Goal: Information Seeking & Learning: Learn about a topic

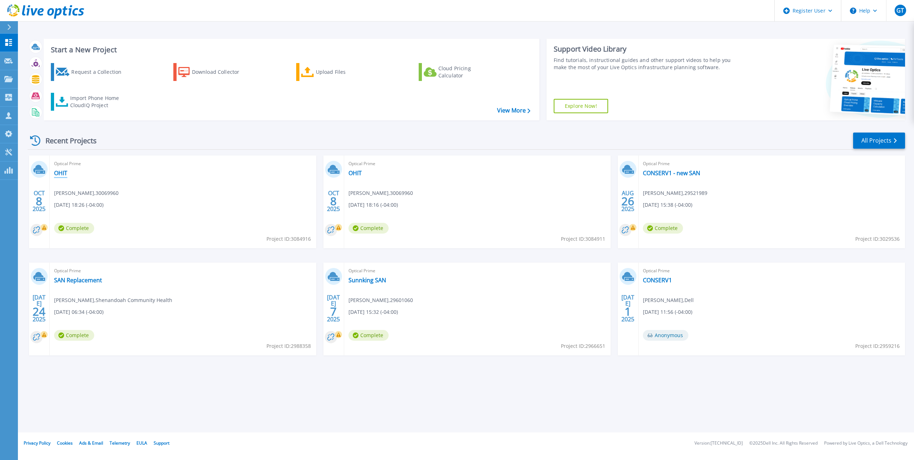
drag, startPoint x: 63, startPoint y: 174, endPoint x: 89, endPoint y: 188, distance: 29.2
click at [63, 174] on link "OHIT" at bounding box center [60, 172] width 13 height 7
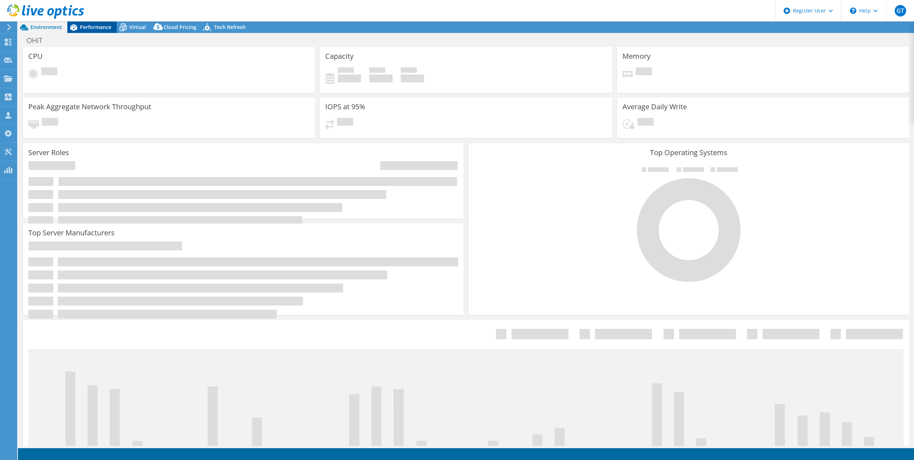
select select "USD"
click at [104, 29] on span "Performance" at bounding box center [96, 27] width 32 height 7
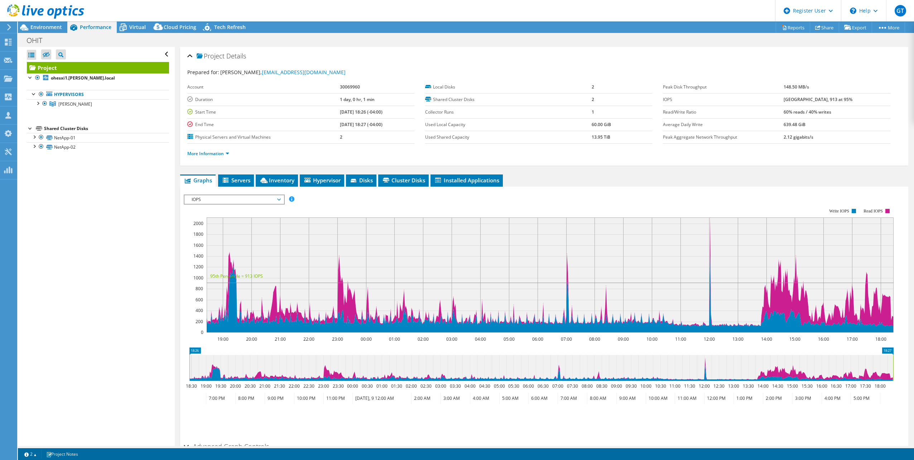
click at [39, 21] on div at bounding box center [42, 12] width 84 height 24
click at [39, 29] on span "Environment" at bounding box center [46, 27] width 32 height 7
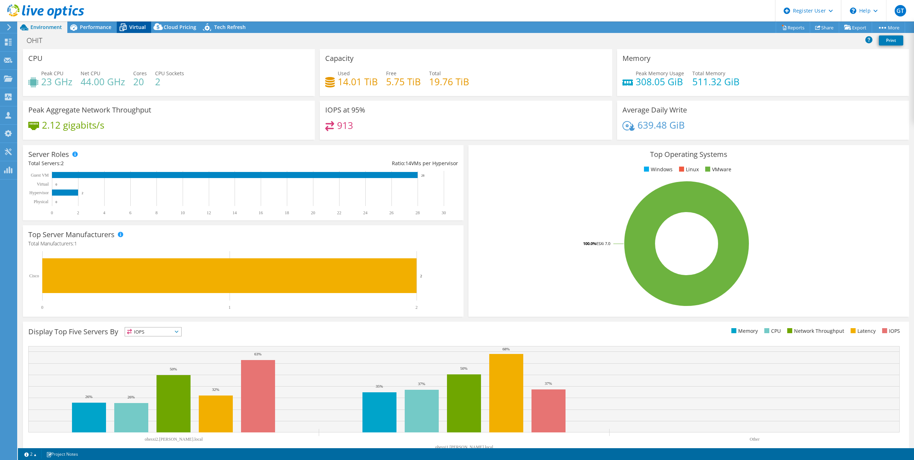
click at [135, 26] on span "Virtual" at bounding box center [137, 27] width 16 height 7
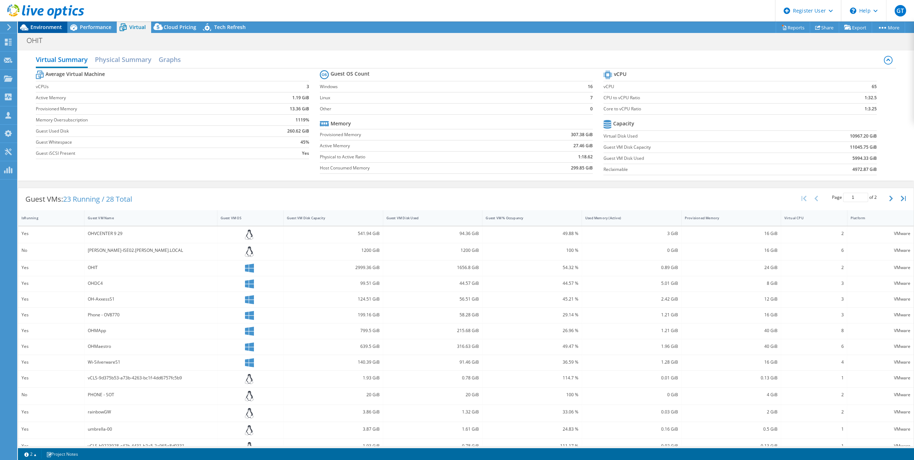
click at [35, 32] on div "Environment" at bounding box center [42, 26] width 49 height 11
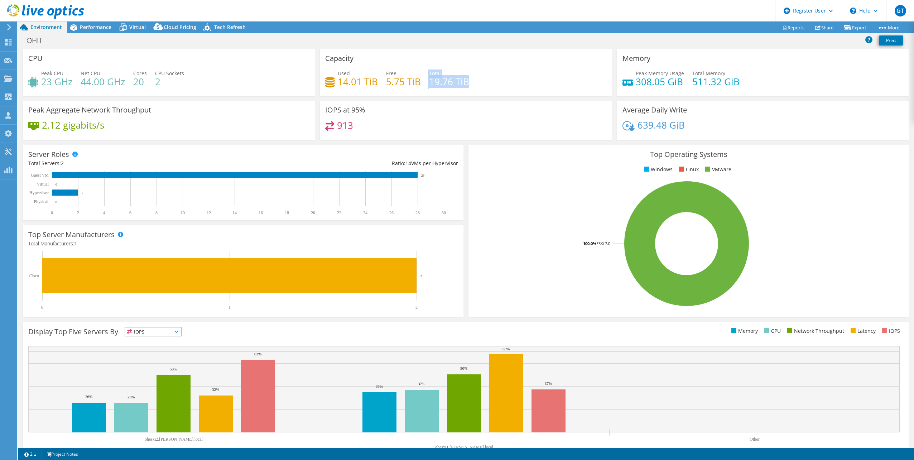
drag, startPoint x: 425, startPoint y: 79, endPoint x: 473, endPoint y: 80, distance: 48.0
click at [473, 80] on div "Used 14.01 TiB Free 5.75 TiB Total 19.76 TiB" at bounding box center [465, 80] width 281 height 23
drag, startPoint x: 473, startPoint y: 80, endPoint x: 369, endPoint y: 107, distance: 107.5
click at [441, 116] on div "IOPS at 95% 913" at bounding box center [466, 120] width 292 height 39
drag, startPoint x: 339, startPoint y: 82, endPoint x: 364, endPoint y: 85, distance: 24.5
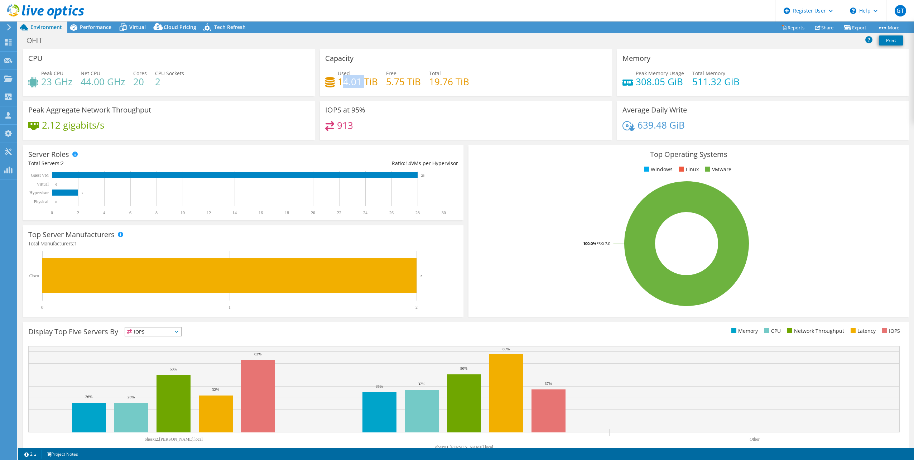
click at [364, 85] on h4 "14.01 TiB" at bounding box center [358, 82] width 40 height 8
click at [526, 76] on div "Used 14.01 TiB Free 5.75 TiB Total 19.76 TiB" at bounding box center [465, 80] width 281 height 23
click at [137, 25] on span "Virtual" at bounding box center [137, 27] width 16 height 7
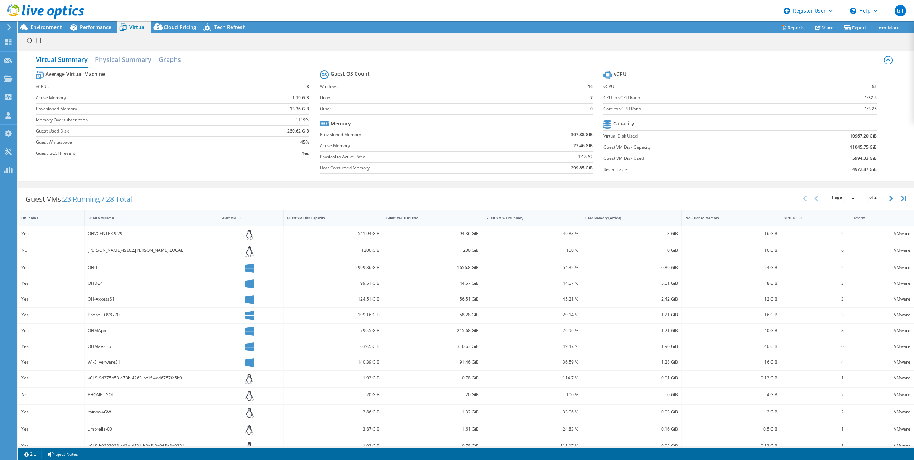
drag, startPoint x: 844, startPoint y: 134, endPoint x: 864, endPoint y: 130, distance: 20.4
click at [864, 130] on td "10967.20 GiB" at bounding box center [829, 135] width 95 height 11
click at [813, 139] on td "10967.20 GiB" at bounding box center [829, 135] width 95 height 11
drag, startPoint x: 845, startPoint y: 165, endPoint x: 873, endPoint y: 167, distance: 27.7
click at [873, 167] on section "vCPU vCPU 65 CPU to vCPU Ratio 1:32.5 Core to vCPU Ratio 1:3.25 Capacity Virtua…" at bounding box center [745, 124] width 284 height 110
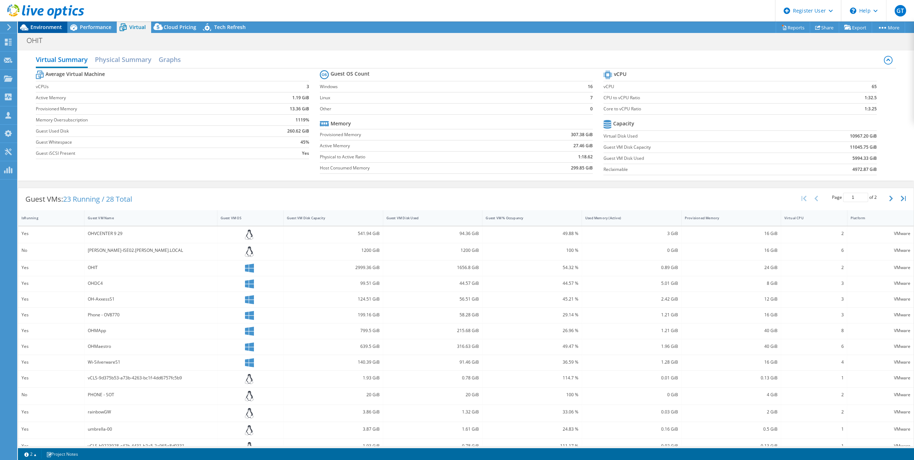
click at [39, 29] on span "Environment" at bounding box center [46, 27] width 32 height 7
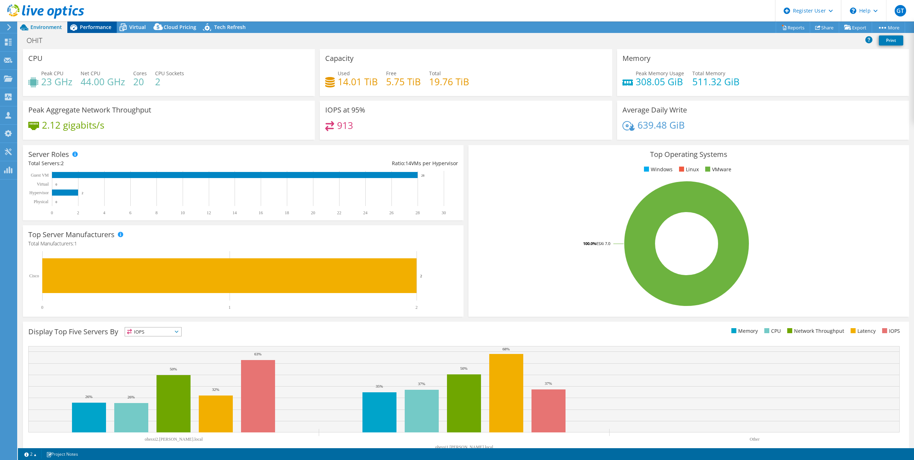
click at [97, 23] on div "Performance" at bounding box center [91, 26] width 49 height 11
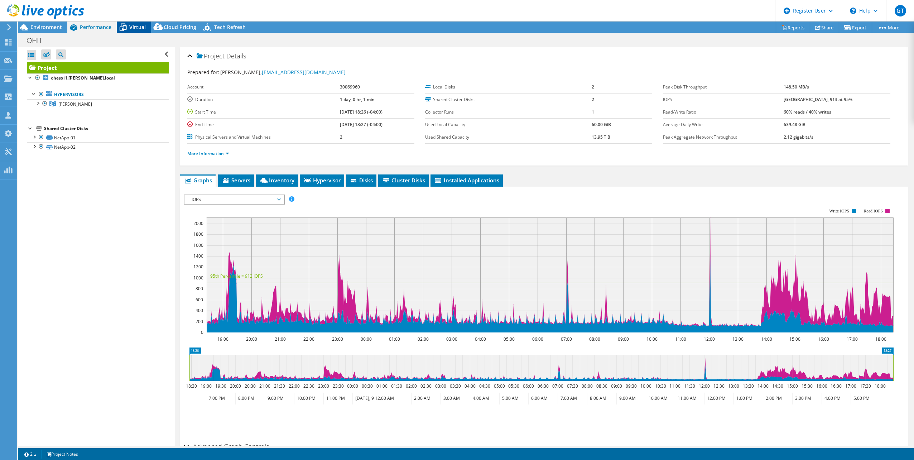
click at [142, 25] on span "Virtual" at bounding box center [137, 27] width 16 height 7
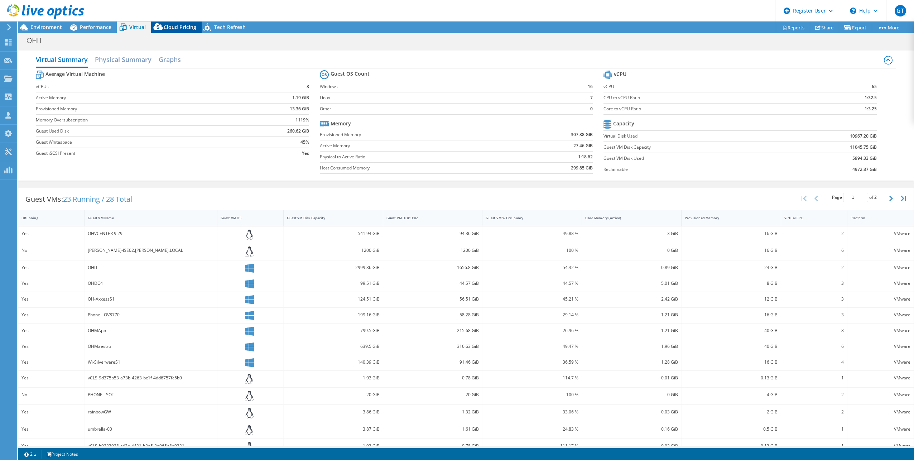
click at [184, 28] on span "Cloud Pricing" at bounding box center [180, 27] width 33 height 7
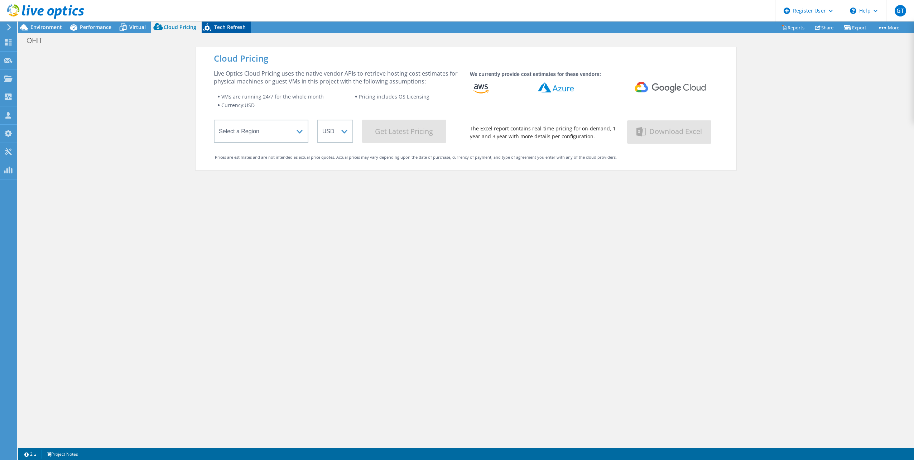
click at [228, 26] on span "Tech Refresh" at bounding box center [230, 27] width 32 height 7
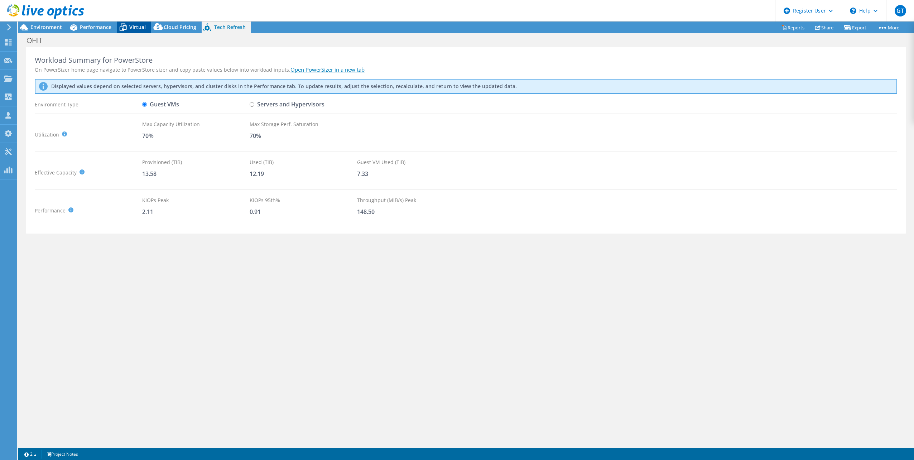
click at [130, 27] on div "Virtual" at bounding box center [134, 26] width 34 height 11
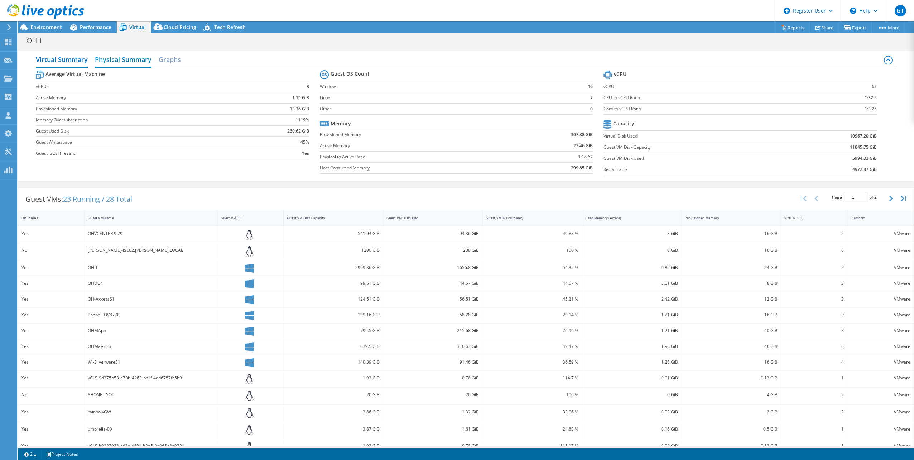
click at [135, 60] on h2 "Physical Summary" at bounding box center [123, 60] width 57 height 16
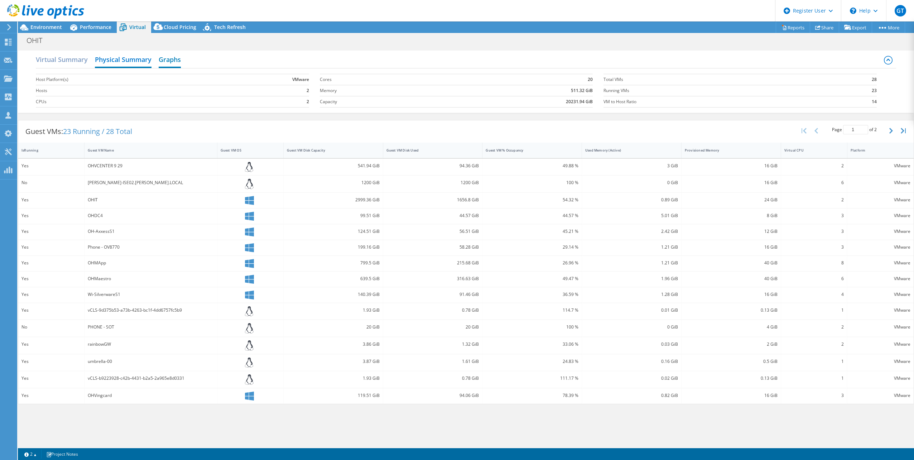
click at [165, 60] on h2 "Graphs" at bounding box center [170, 60] width 22 height 16
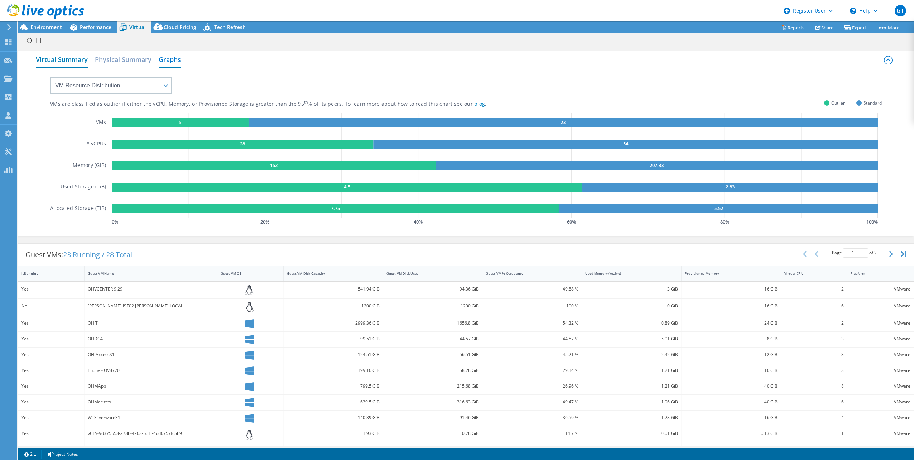
click at [58, 57] on h2 "Virtual Summary" at bounding box center [62, 60] width 52 height 16
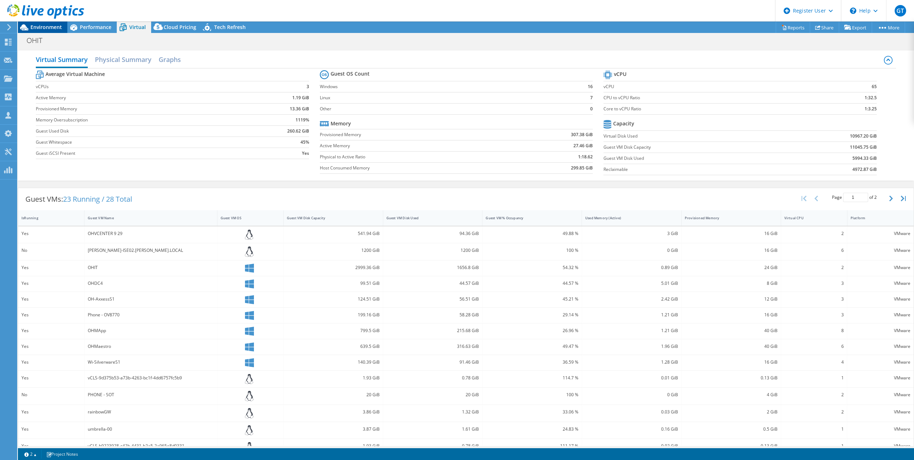
click at [53, 25] on span "Environment" at bounding box center [46, 27] width 32 height 7
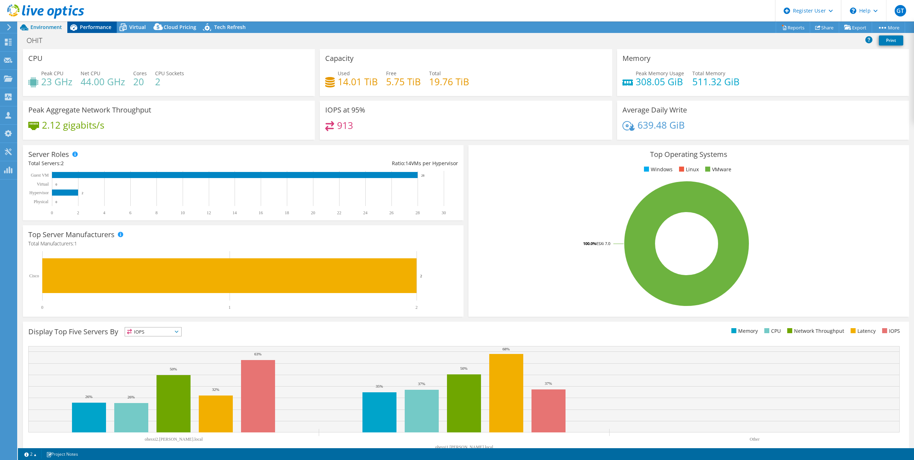
click at [100, 29] on span "Performance" at bounding box center [96, 27] width 32 height 7
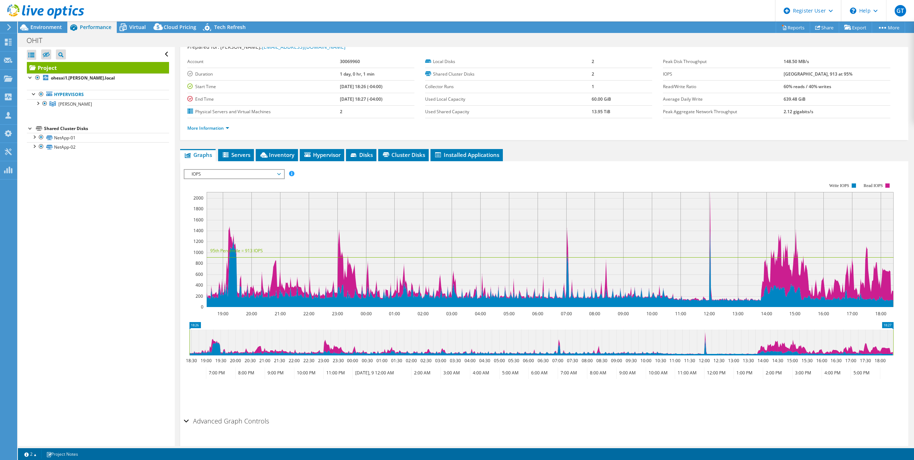
scroll to position [41, 0]
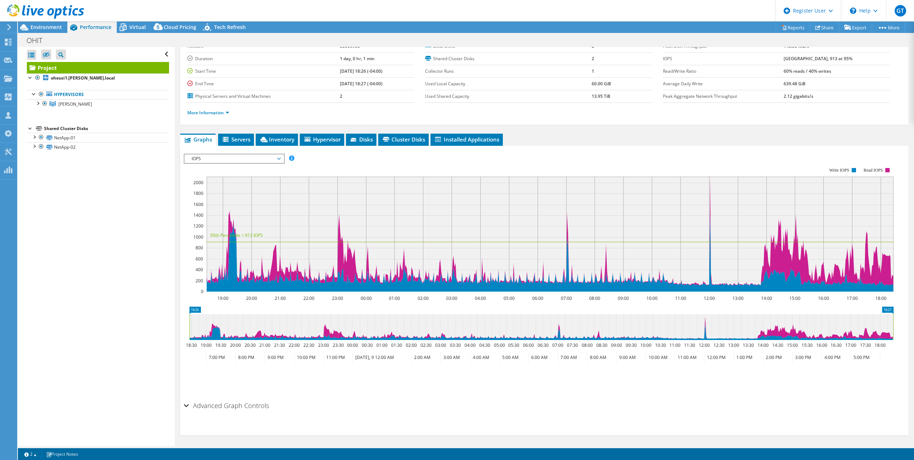
click at [218, 155] on span "IOPS" at bounding box center [234, 158] width 92 height 9
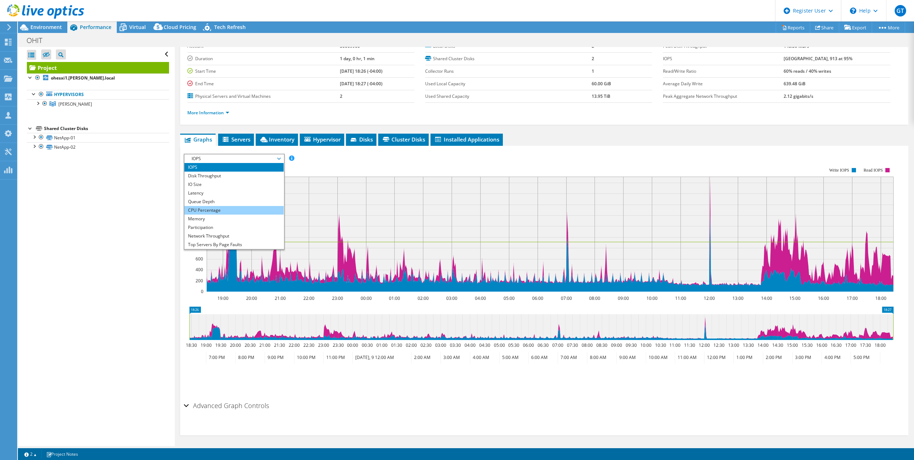
click at [226, 206] on li "CPU Percentage" at bounding box center [233, 210] width 99 height 9
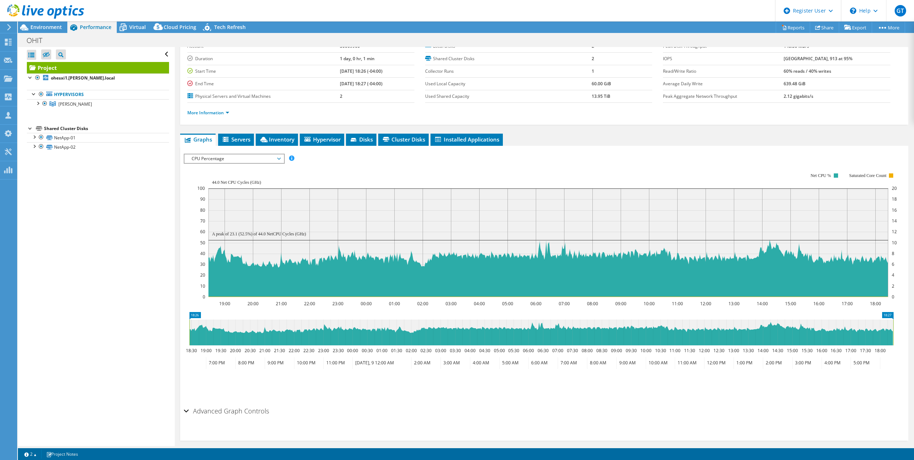
click at [253, 156] on span "CPU Percentage" at bounding box center [234, 158] width 92 height 9
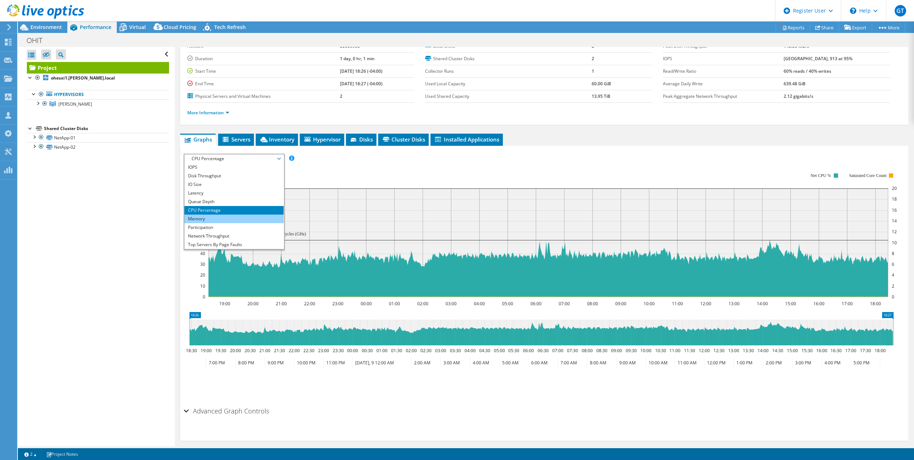
click at [251, 216] on li "Memory" at bounding box center [233, 218] width 99 height 9
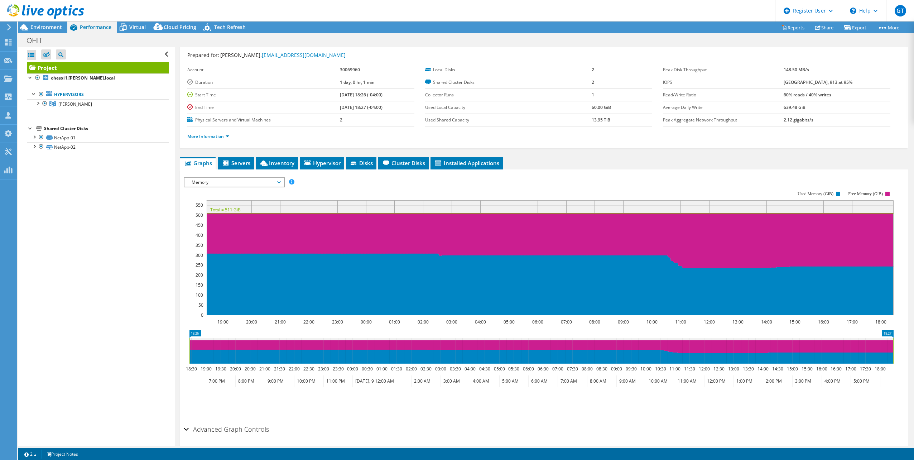
scroll to position [0, 0]
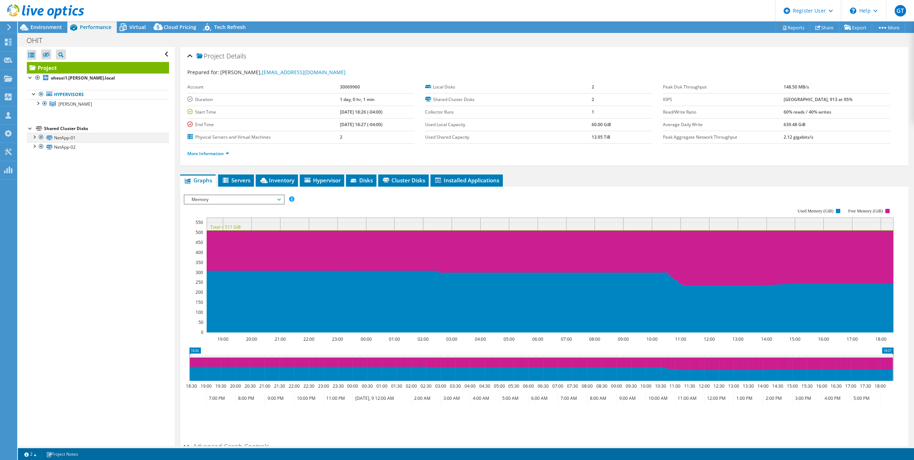
click at [35, 137] on div at bounding box center [33, 136] width 7 height 7
click at [35, 161] on div at bounding box center [33, 164] width 7 height 7
click at [106, 142] on link "NetApp-01 | ohesxi1.ohri.local" at bounding box center [98, 146] width 142 height 9
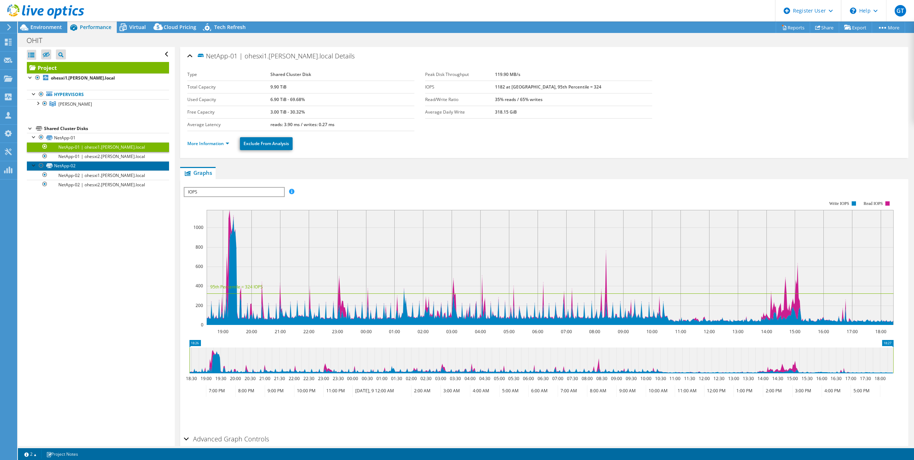
click at [98, 161] on link "NetApp-02" at bounding box center [98, 165] width 142 height 9
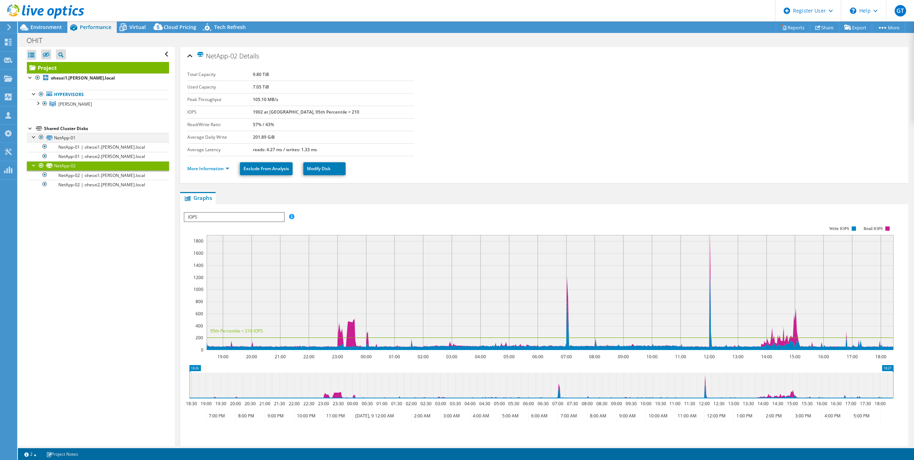
click at [35, 138] on div at bounding box center [33, 136] width 7 height 7
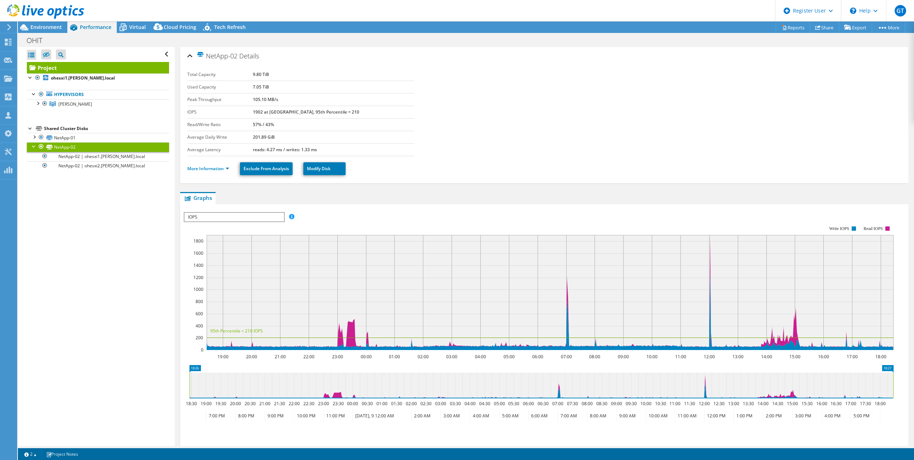
click at [34, 146] on div at bounding box center [33, 145] width 7 height 7
click at [31, 127] on div at bounding box center [30, 127] width 7 height 7
click at [42, 28] on span "Environment" at bounding box center [46, 27] width 32 height 7
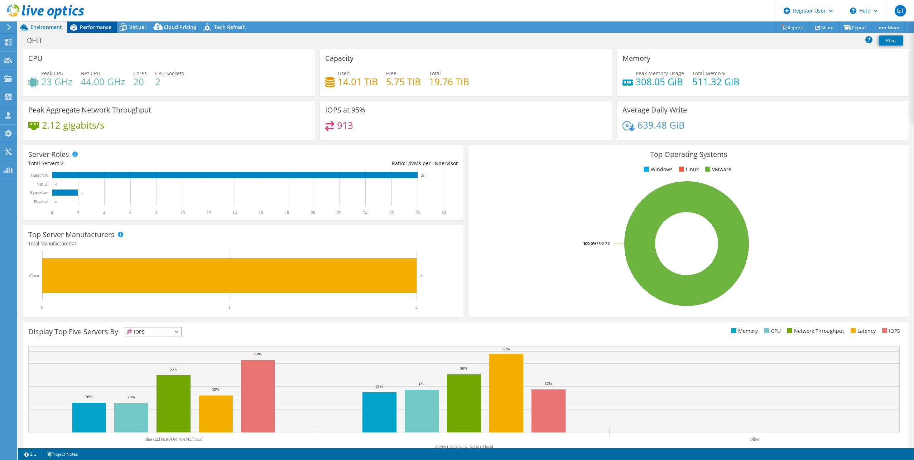
click at [103, 30] on div "Performance" at bounding box center [91, 26] width 49 height 11
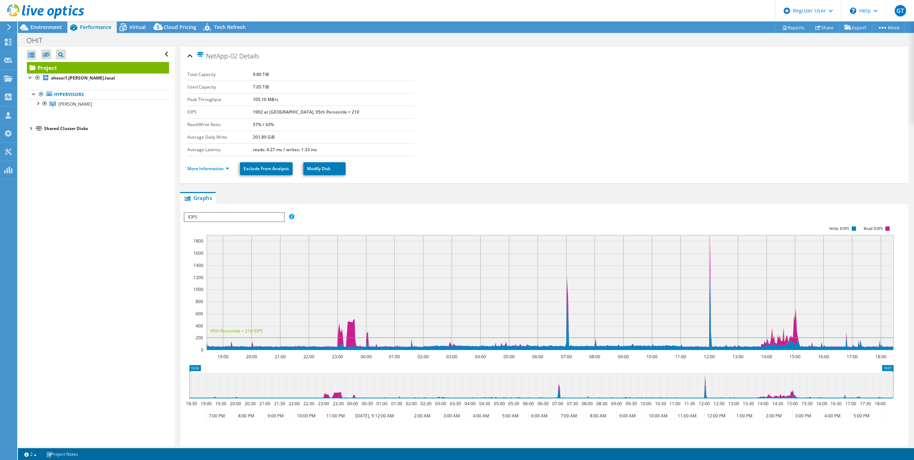
click at [249, 213] on span "IOPS" at bounding box center [233, 217] width 99 height 9
click at [514, 183] on div "NetApp-02 Details Total Capacity 9.80 TiB Used Capacity 7.05 TiB Peak Throughpu…" at bounding box center [544, 276] width 739 height 459
click at [222, 167] on link "More Information" at bounding box center [208, 168] width 42 height 6
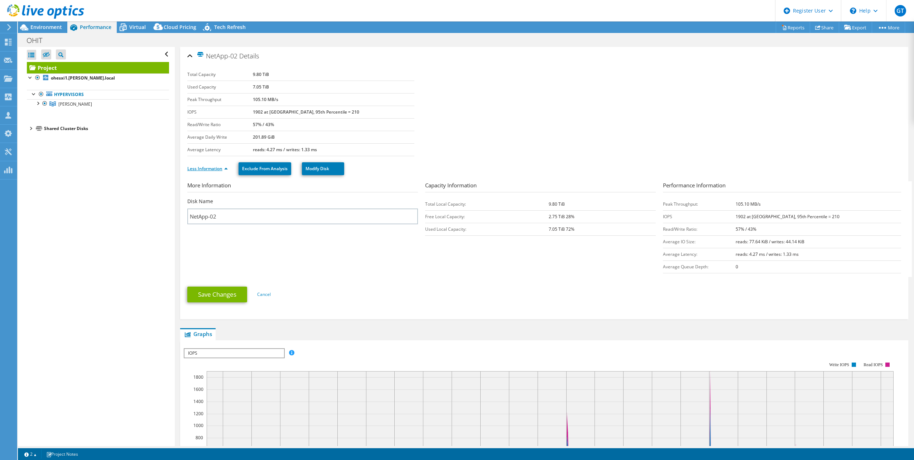
click at [214, 167] on link "Less Information" at bounding box center [207, 168] width 40 height 6
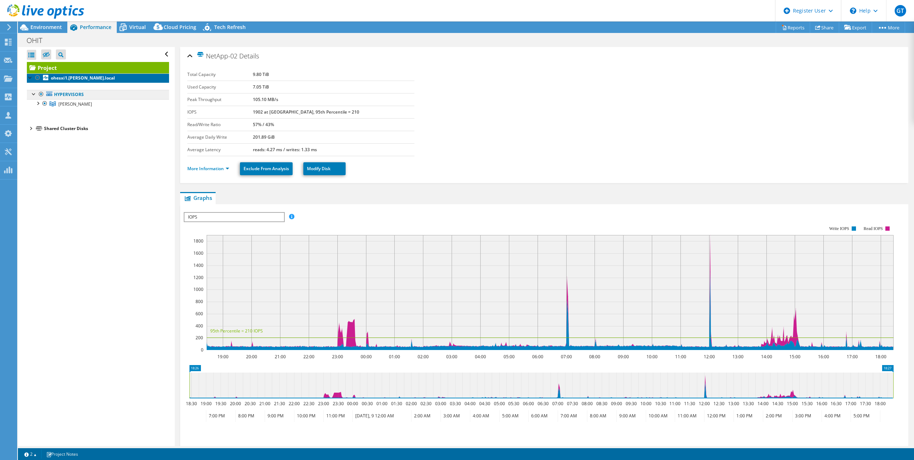
drag, startPoint x: 75, startPoint y: 76, endPoint x: 96, endPoint y: 94, distance: 27.7
click at [75, 76] on b "ohesxi1.ohri.local" at bounding box center [83, 78] width 64 height 6
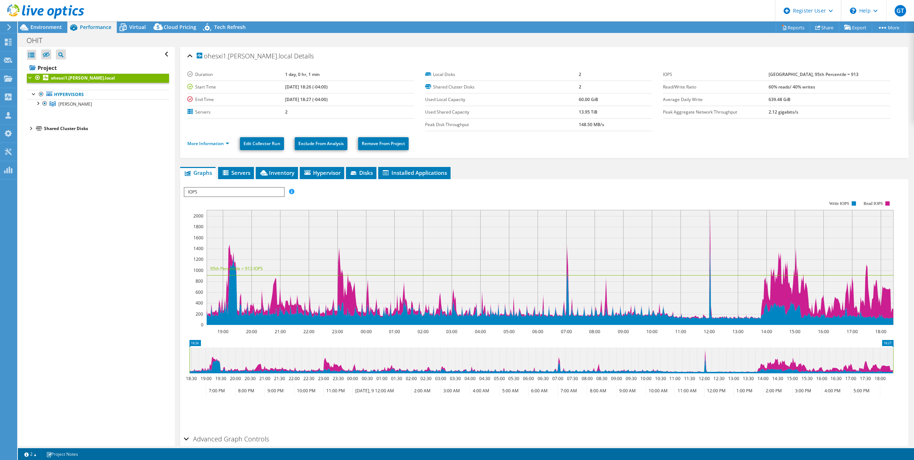
click at [30, 126] on div at bounding box center [30, 127] width 7 height 7
drag, startPoint x: 773, startPoint y: 75, endPoint x: 849, endPoint y: 75, distance: 76.3
click at [849, 75] on tr "IOPS 2110 at Peak, 95th Percentile = 913" at bounding box center [776, 74] width 227 height 13
click at [622, 191] on rect at bounding box center [539, 262] width 710 height 143
drag, startPoint x: 786, startPoint y: 87, endPoint x: 827, endPoint y: 90, distance: 41.3
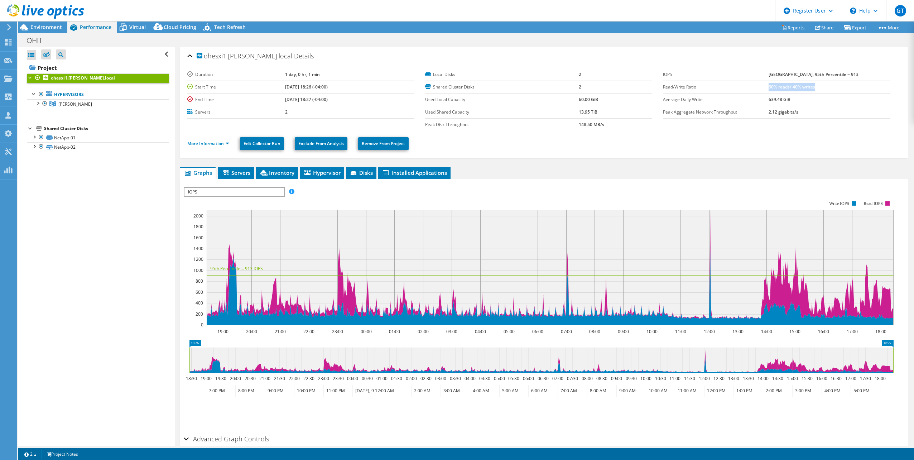
click at [827, 90] on td "60% reads/ 40% writes" at bounding box center [829, 87] width 122 height 13
click at [712, 189] on div "IOPS Disk Throughput IO Size Latency Queue Depth CPU Percentage Memory Page Fau…" at bounding box center [544, 192] width 721 height 10
